Goal: Task Accomplishment & Management: Use online tool/utility

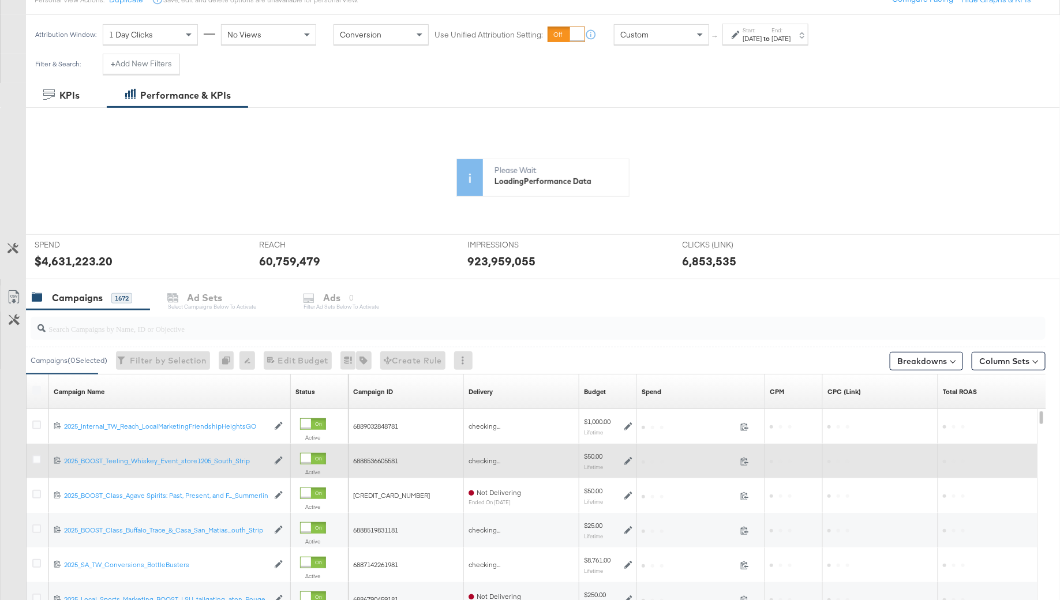
scroll to position [147, 0]
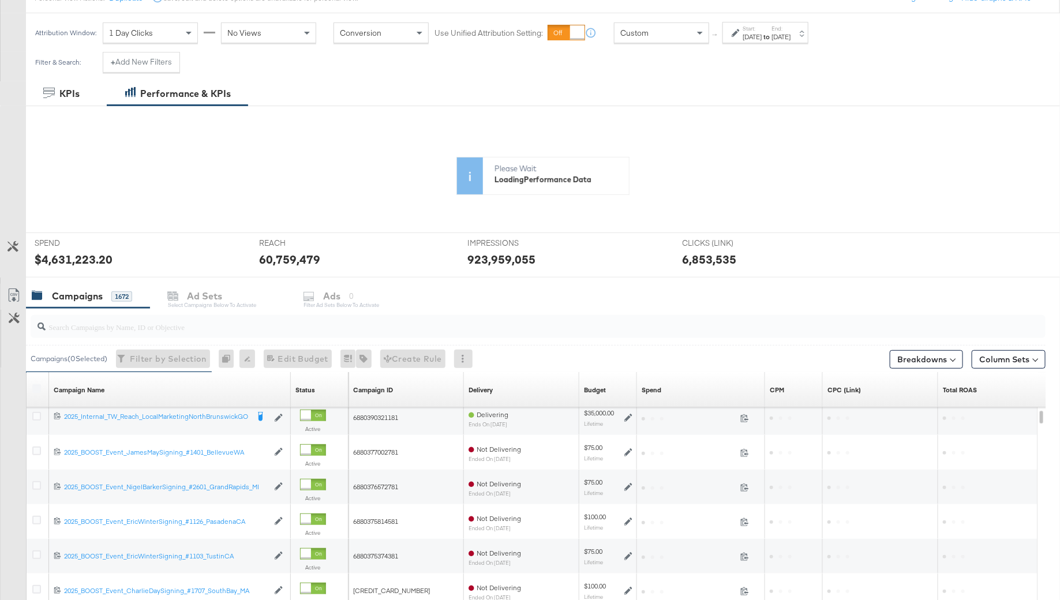
click at [85, 323] on input "search" at bounding box center [499, 322] width 907 height 22
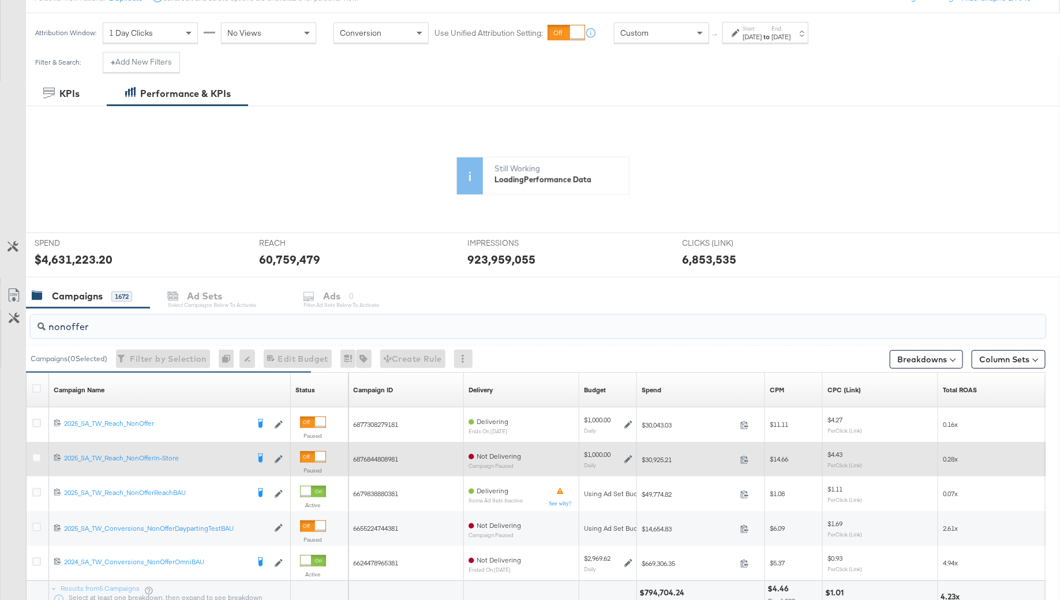
type input "nonoffer"
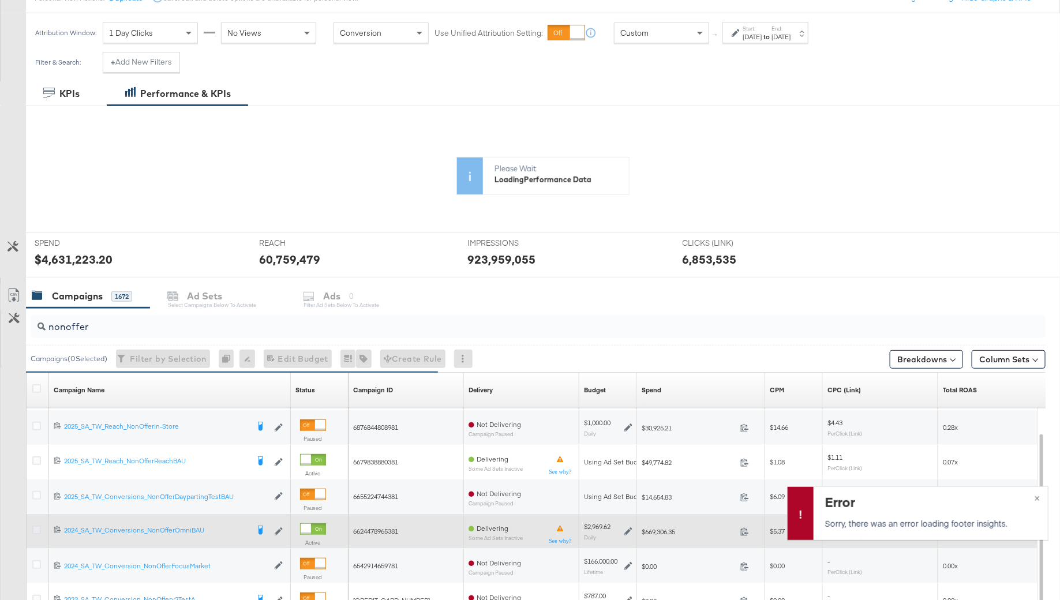
click at [36, 530] on icon at bounding box center [36, 530] width 9 height 9
click at [0, 0] on input "checkbox" at bounding box center [0, 0] width 0 height 0
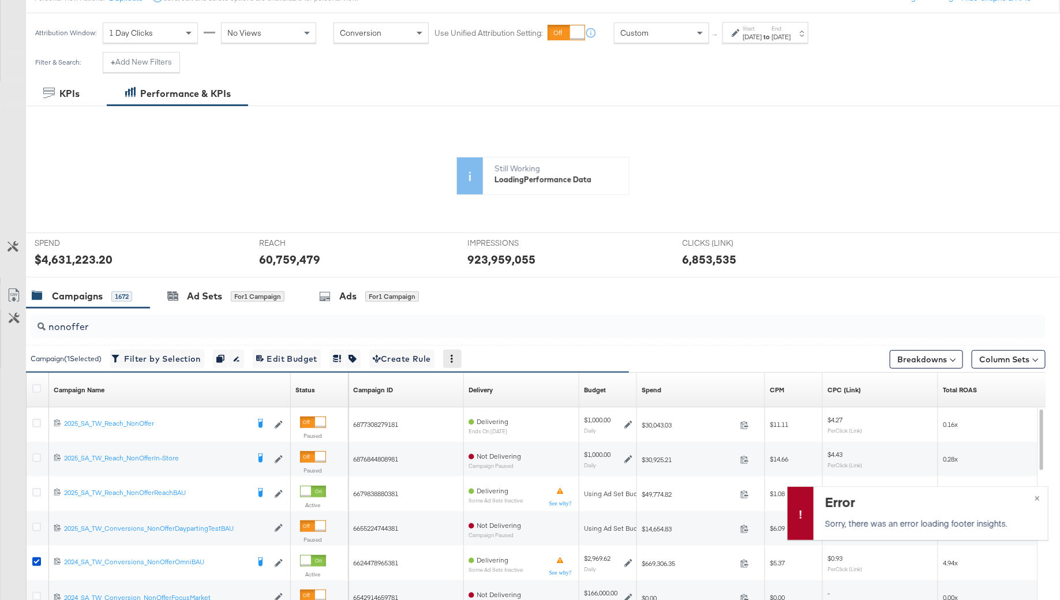
click at [462, 353] on div at bounding box center [452, 359] width 18 height 18
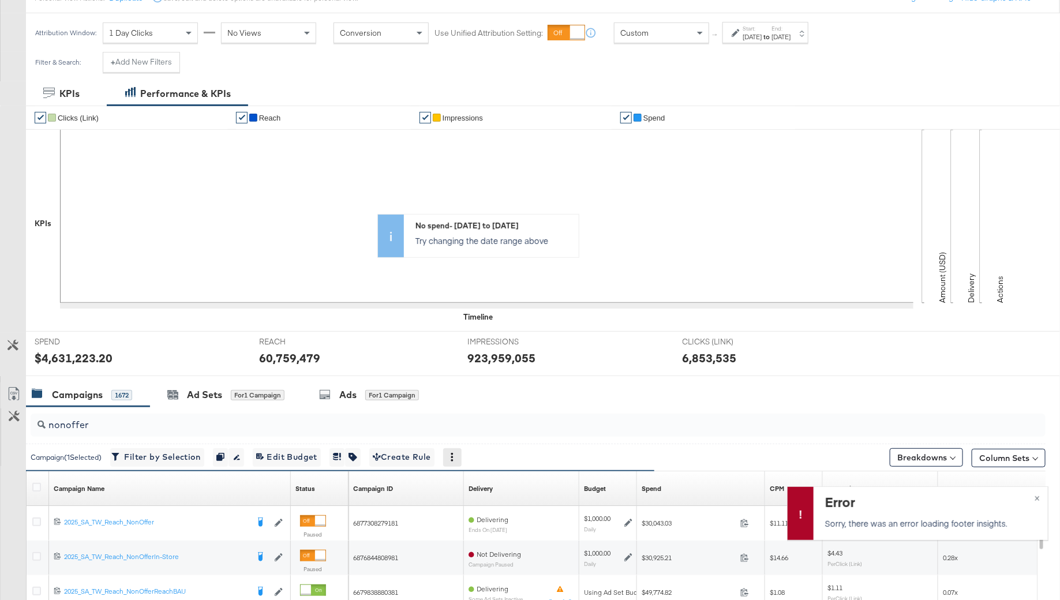
click at [456, 454] on icon at bounding box center [452, 457] width 8 height 8
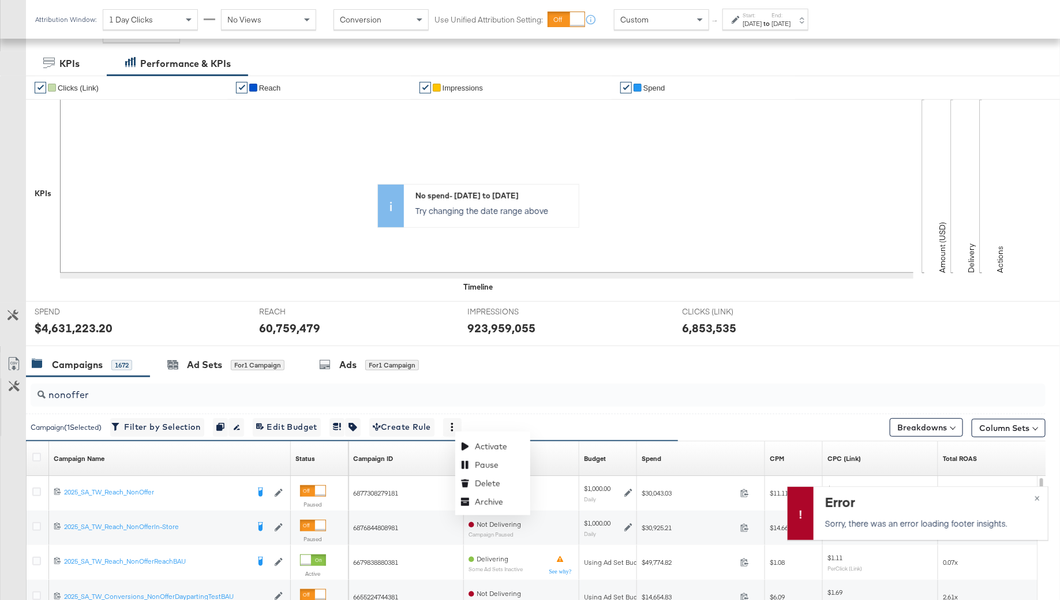
scroll to position [240, 0]
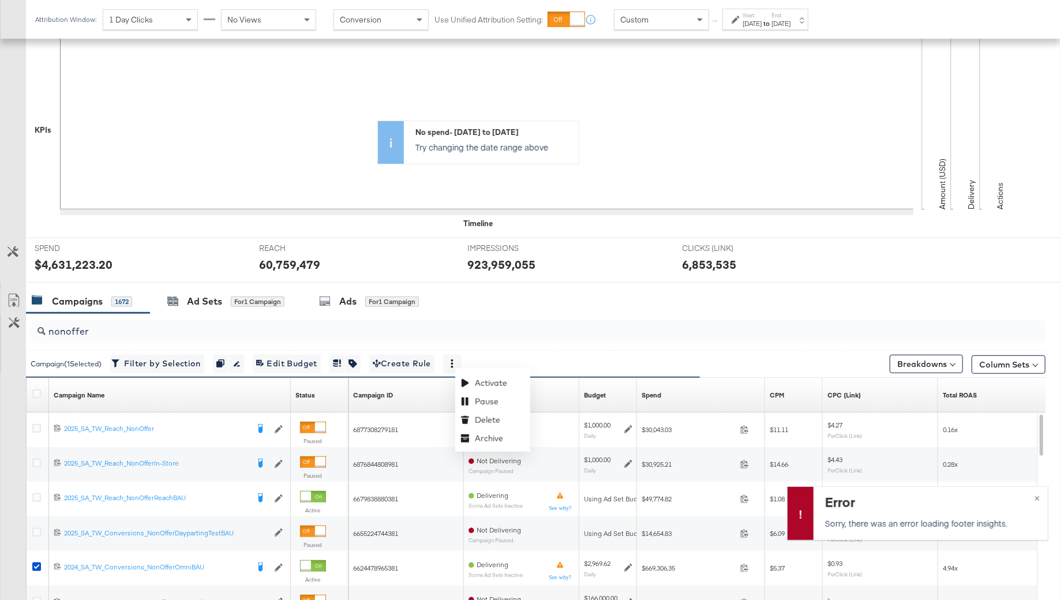
click at [418, 329] on input "nonoffer" at bounding box center [499, 327] width 907 height 22
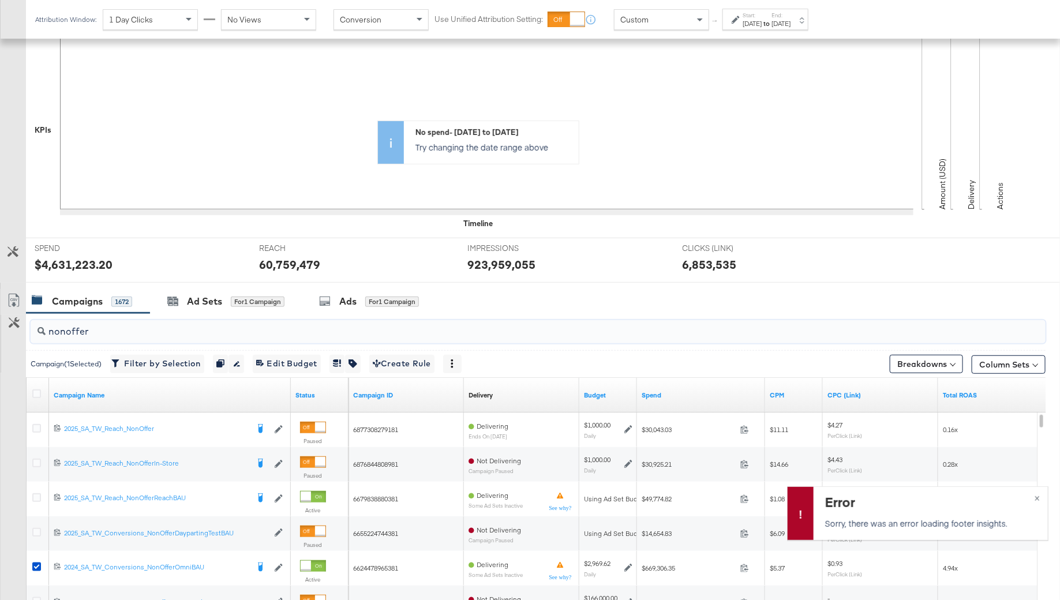
scroll to position [0, 0]
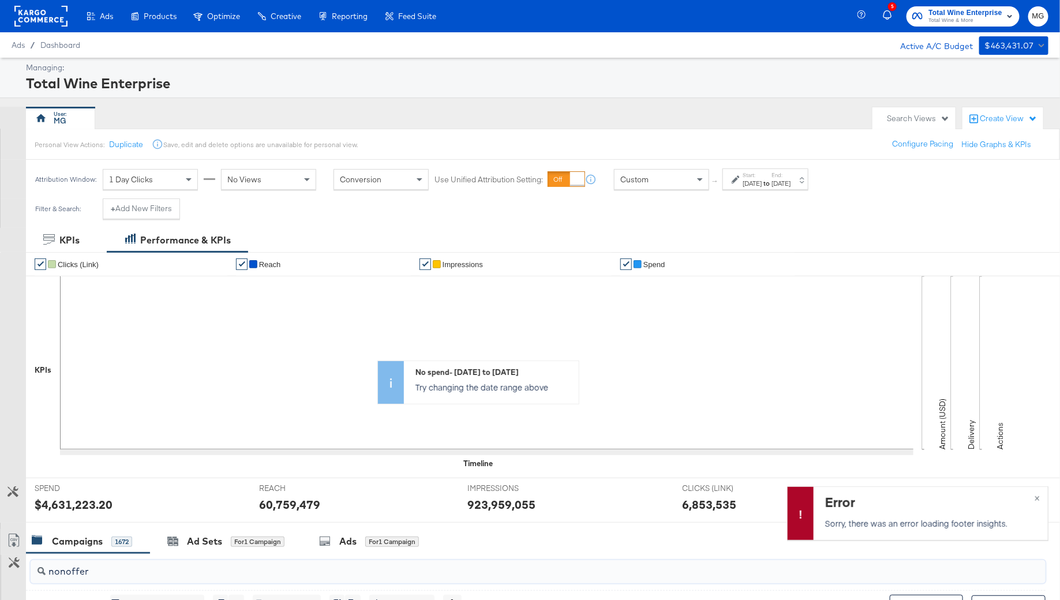
click at [44, 13] on rect at bounding box center [40, 16] width 53 height 21
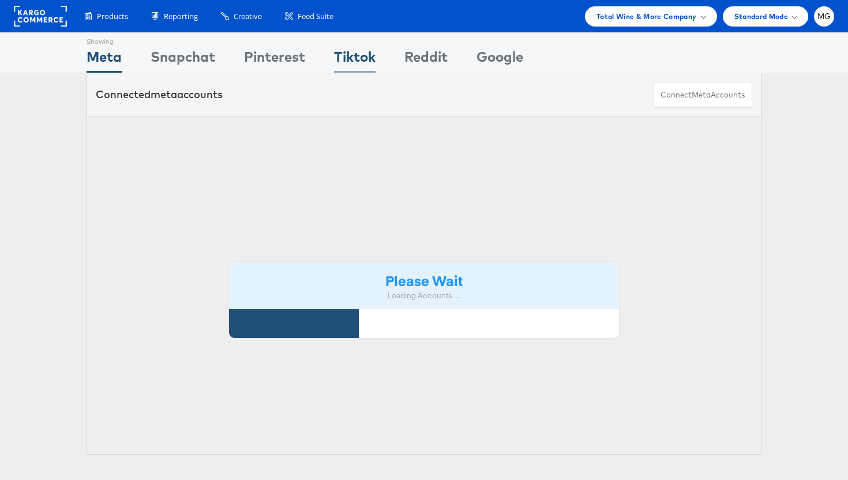
click at [354, 59] on div "Tiktok" at bounding box center [355, 60] width 42 height 26
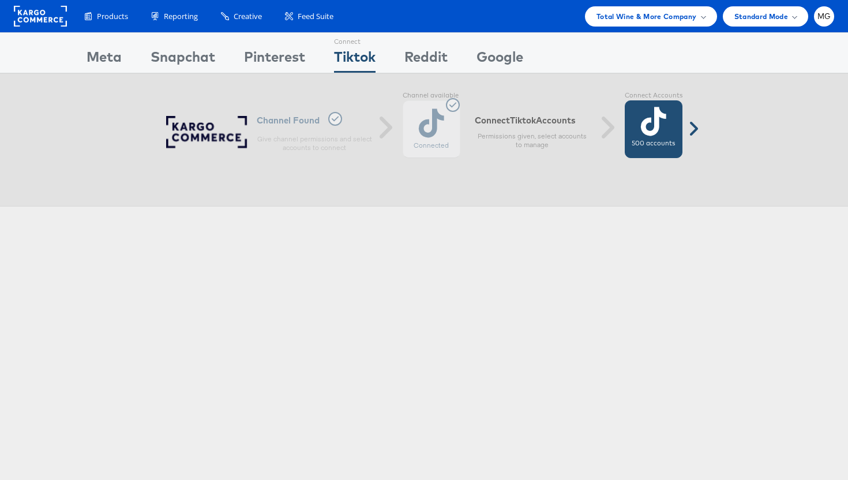
click at [655, 141] on label "500 accounts" at bounding box center [653, 143] width 43 height 9
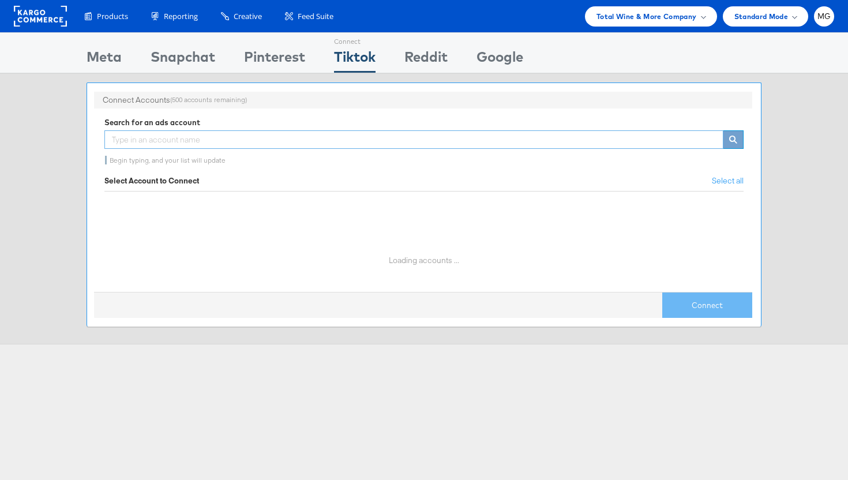
click at [249, 134] on input "text" at bounding box center [413, 139] width 619 height 18
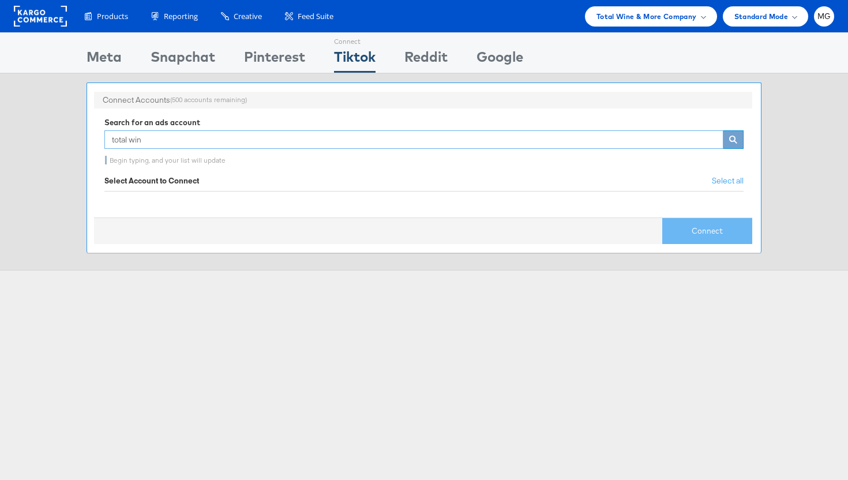
type input "total wine"
click at [251, 138] on input "total wine" at bounding box center [413, 139] width 619 height 18
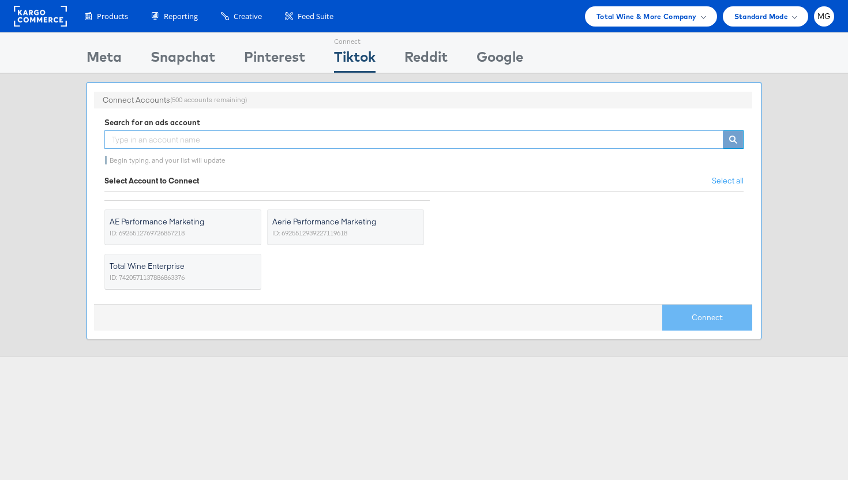
type input "T"
click at [214, 273] on label "Total Wine Enterprise ID: 7420571137886863376" at bounding box center [182, 272] width 157 height 36
click at [0, 0] on input "Total Wine Enterprise ID: 7420571137886863376" at bounding box center [0, 0] width 0 height 0
click at [725, 324] on button "Connect" at bounding box center [707, 318] width 90 height 26
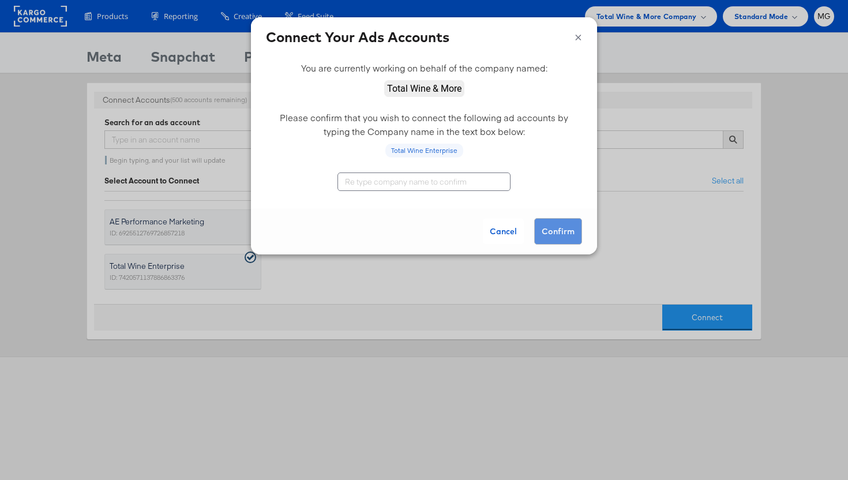
click at [503, 185] on input "text" at bounding box center [423, 181] width 173 height 18
click at [566, 236] on div "Cancel Confirm" at bounding box center [424, 231] width 346 height 46
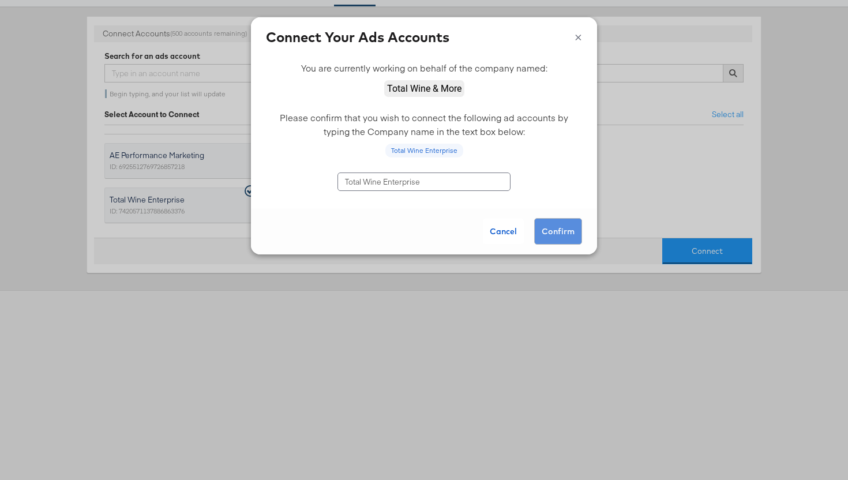
click at [551, 234] on div "Cancel Confirm" at bounding box center [424, 231] width 346 height 46
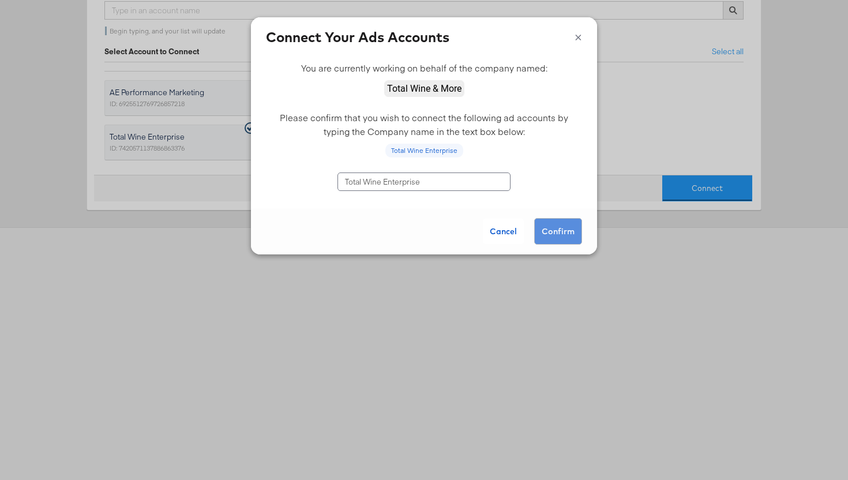
scroll to position [0, 0]
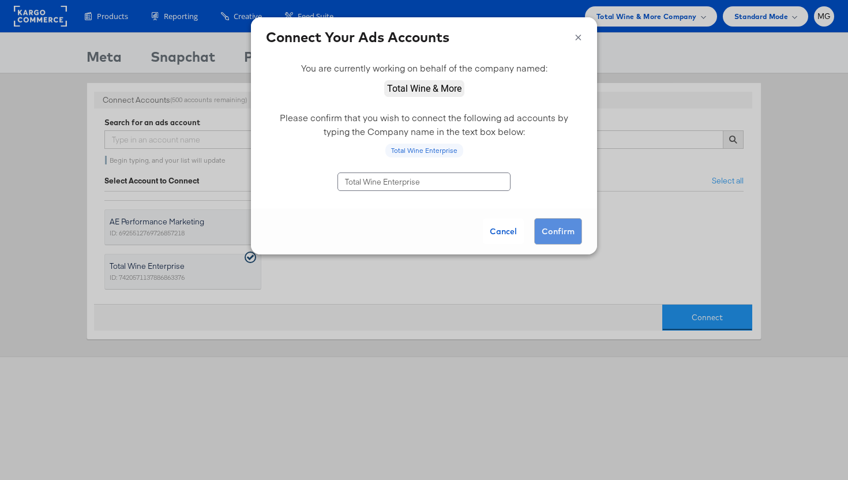
click at [550, 234] on div "Cancel Confirm" at bounding box center [424, 231] width 346 height 46
click at [426, 186] on input "Total Wine Enterprise" at bounding box center [423, 181] width 173 height 18
click at [565, 227] on div "Cancel Confirm" at bounding box center [424, 231] width 346 height 46
click at [483, 232] on div "Cancel Confirm" at bounding box center [424, 231] width 346 height 46
click at [549, 166] on div "You are currently working on behalf of the company named: Please confirm that y…" at bounding box center [424, 115] width 346 height 116
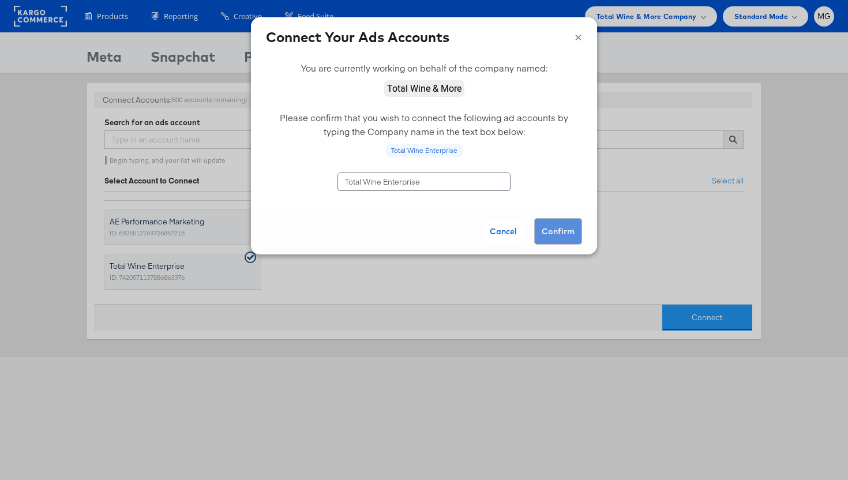
click at [554, 232] on div "Cancel Confirm" at bounding box center [424, 231] width 346 height 46
click at [445, 156] on div "Total Wine Enterprise" at bounding box center [424, 151] width 78 height 14
click at [445, 182] on input "Total Wine Enterprise" at bounding box center [423, 181] width 173 height 18
click at [399, 181] on input "Total Wine Enterprise" at bounding box center [423, 181] width 173 height 18
click at [429, 153] on div "Total Wine Enterprise" at bounding box center [424, 151] width 78 height 14
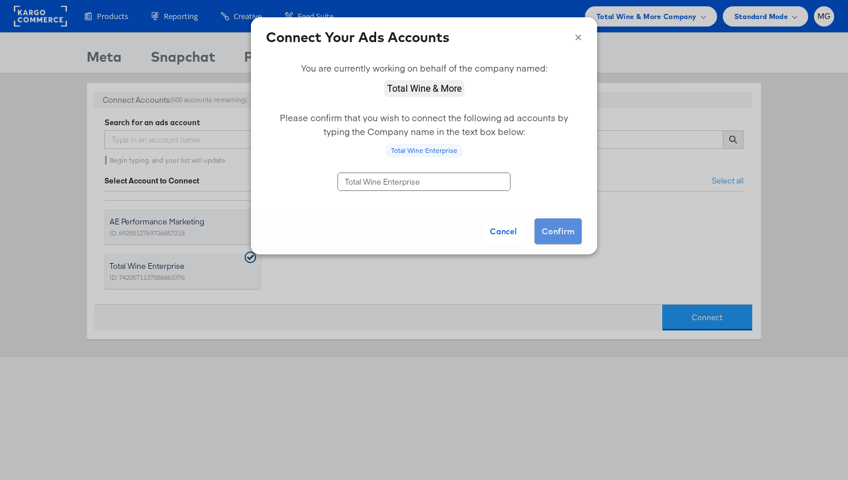
click at [415, 151] on div "Total Wine Enterprise" at bounding box center [424, 151] width 78 height 14
click at [415, 182] on input "Total Wine Enterprise" at bounding box center [423, 181] width 173 height 18
click at [392, 179] on input "Total Wine Enterprise" at bounding box center [423, 181] width 173 height 18
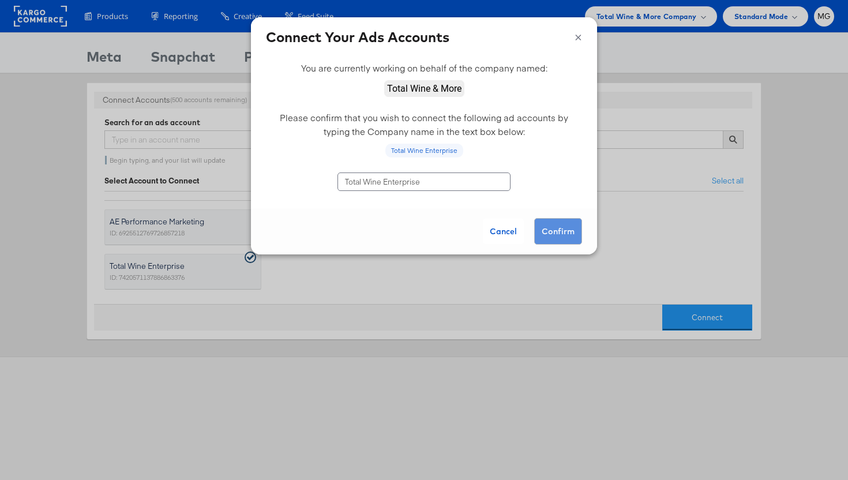
click at [435, 183] on input "Total Wine Enterprise" at bounding box center [423, 181] width 173 height 18
click at [555, 224] on div "Cancel Confirm" at bounding box center [424, 231] width 346 height 46
click at [555, 236] on div "Cancel Confirm" at bounding box center [424, 231] width 346 height 46
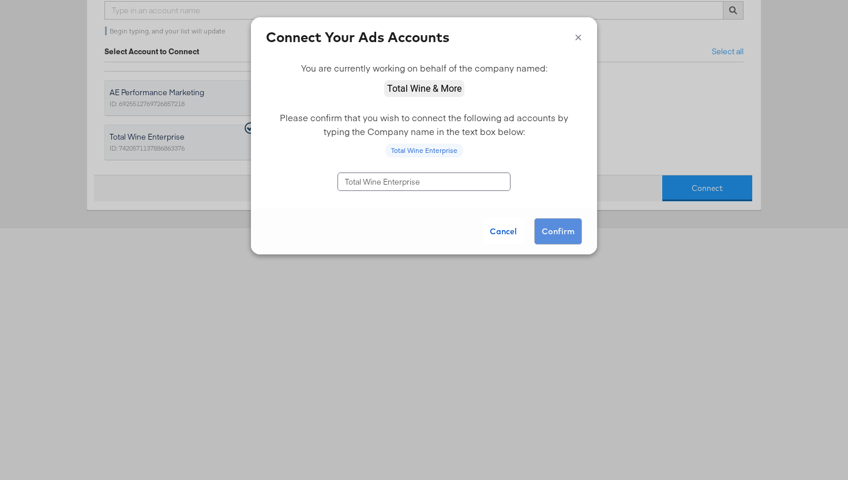
click at [452, 181] on input "Total Wine Enterprise" at bounding box center [423, 181] width 173 height 18
click at [550, 224] on div "Cancel Confirm" at bounding box center [424, 231] width 346 height 46
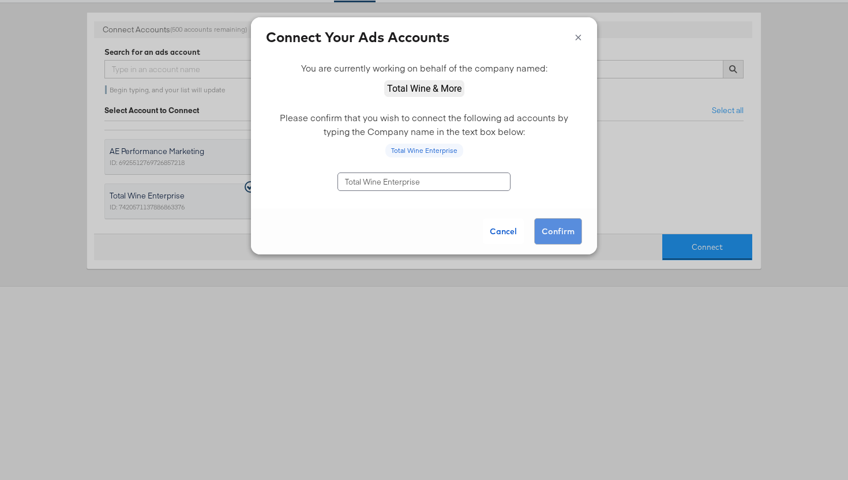
scroll to position [0, 0]
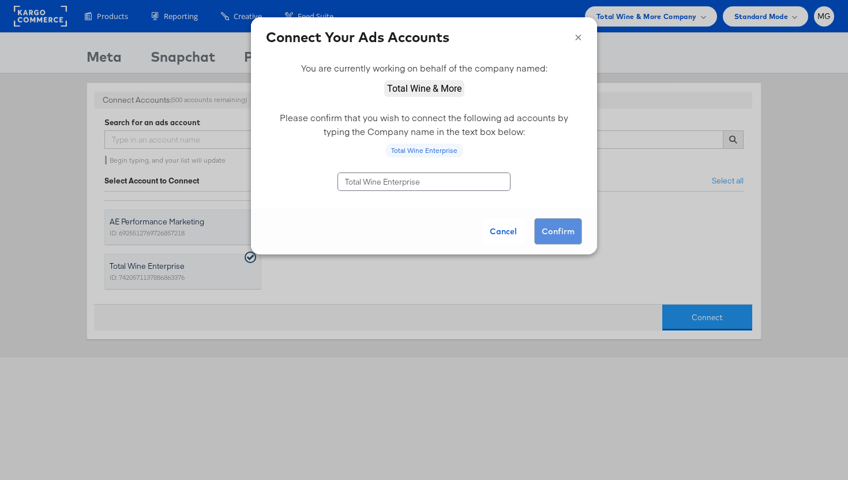
click at [346, 181] on input "Total Wine Enterprise" at bounding box center [423, 181] width 173 height 18
click at [393, 224] on div "Cancel Confirm" at bounding box center [424, 231] width 346 height 46
click at [543, 234] on div "Cancel Confirm" at bounding box center [424, 231] width 346 height 46
click at [426, 184] on input "Total Wine Enterprise" at bounding box center [423, 181] width 173 height 18
click at [556, 230] on div "Cancel Confirm" at bounding box center [424, 231] width 346 height 46
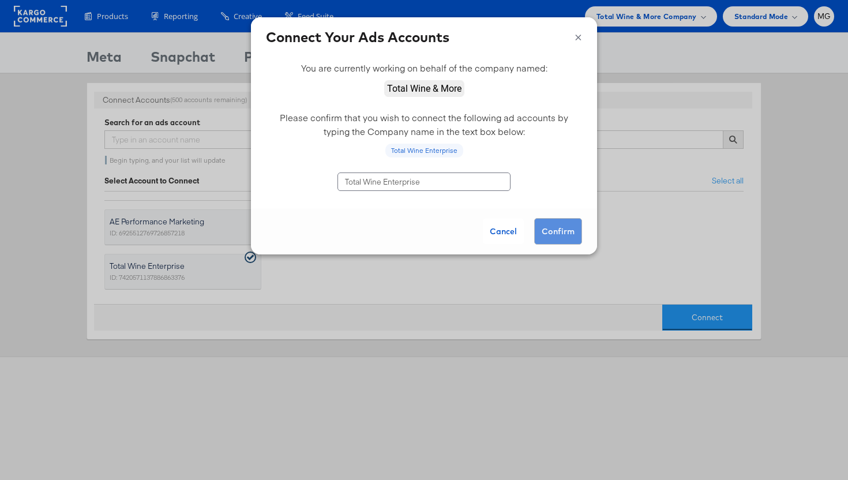
click at [581, 36] on button "×" at bounding box center [578, 35] width 7 height 17
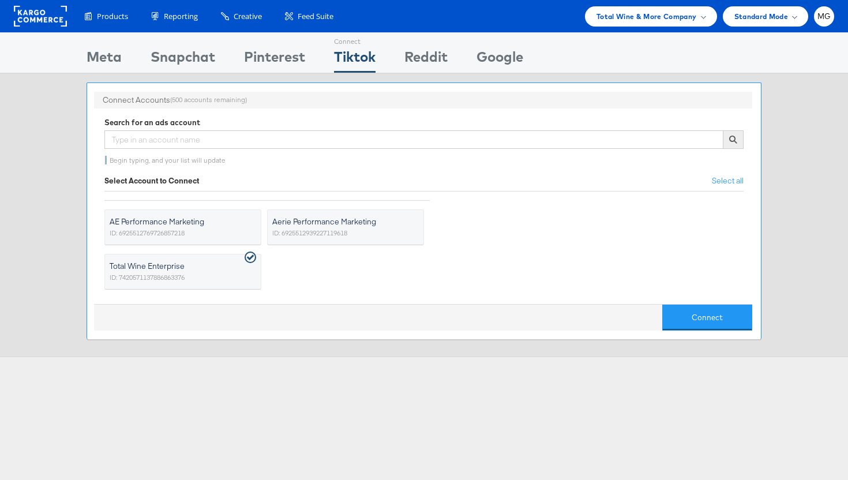
click at [204, 269] on span "Total Wine Enterprise" at bounding box center [176, 266] width 132 height 12
click at [0, 0] on input "Total Wine Enterprise ID: 7420571137886863376" at bounding box center [0, 0] width 0 height 0
click at [213, 271] on span "Total Wine Enterprise" at bounding box center [176, 266] width 132 height 12
click at [0, 0] on input "Total Wine Enterprise ID: 7420571137886863376" at bounding box center [0, 0] width 0 height 0
click at [689, 317] on button "Connect" at bounding box center [707, 318] width 90 height 26
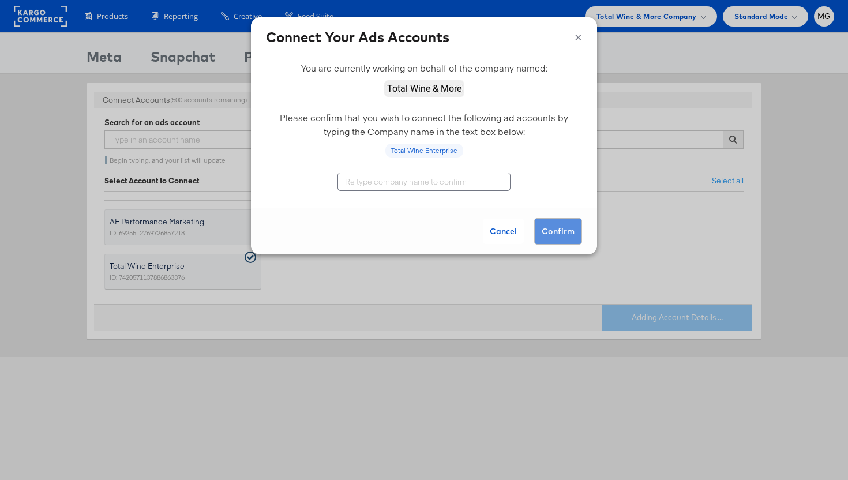
click at [470, 177] on input "text" at bounding box center [423, 181] width 173 height 18
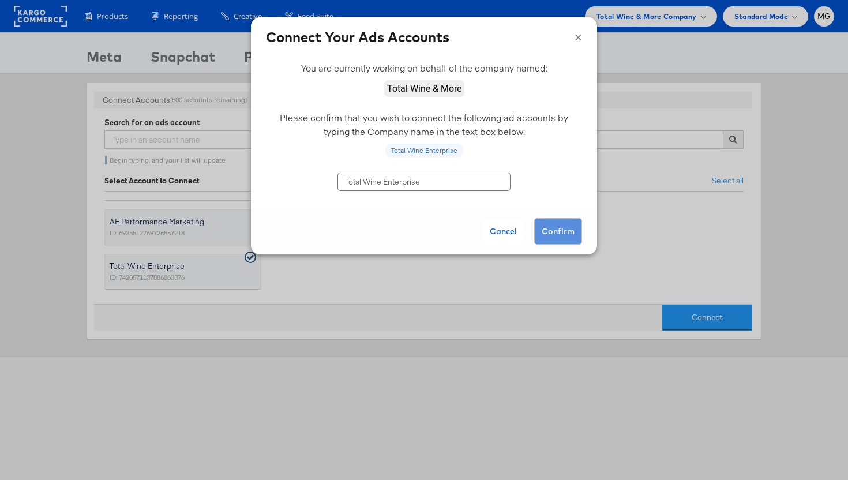
type input "Total Wine Enterprise"
click at [551, 226] on div "Cancel Confirm" at bounding box center [424, 231] width 346 height 46
click at [553, 230] on div "Cancel Confirm" at bounding box center [424, 231] width 346 height 46
click at [580, 40] on button "×" at bounding box center [578, 35] width 7 height 17
